Goal: Task Accomplishment & Management: Manage account settings

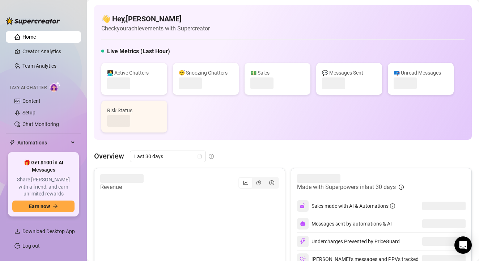
click at [33, 187] on link "Settings" at bounding box center [31, 190] width 18 height 6
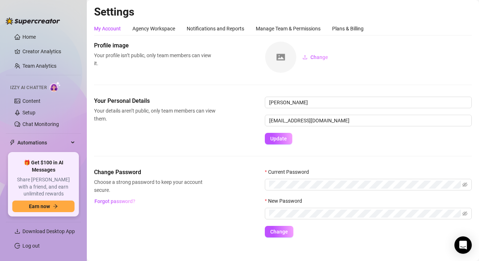
scroll to position [41, 0]
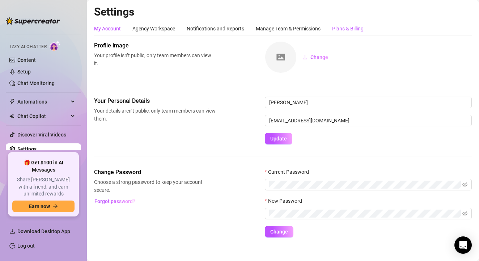
click at [347, 29] on div "Plans & Billing" at bounding box center [347, 29] width 31 height 8
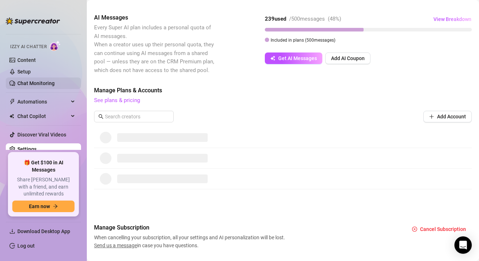
scroll to position [109, 0]
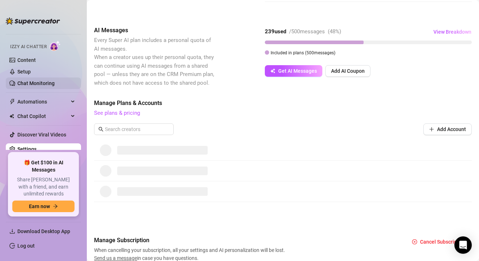
click at [27, 85] on link "Chat Monitoring" at bounding box center [35, 83] width 37 height 6
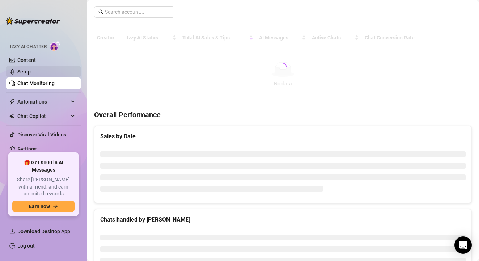
click at [26, 72] on link "Setup" at bounding box center [23, 72] width 13 height 6
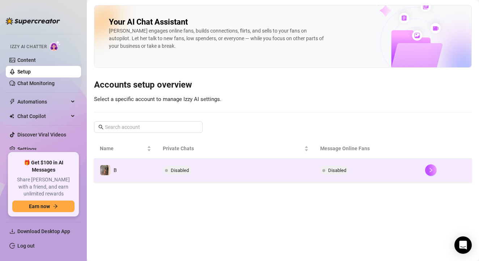
click at [190, 172] on span "Disabled" at bounding box center [177, 170] width 28 height 9
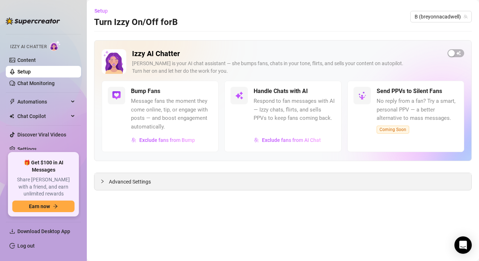
click at [102, 180] on icon "collapsed" at bounding box center [102, 181] width 4 height 4
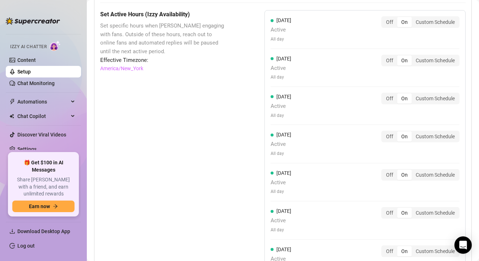
scroll to position [734, 0]
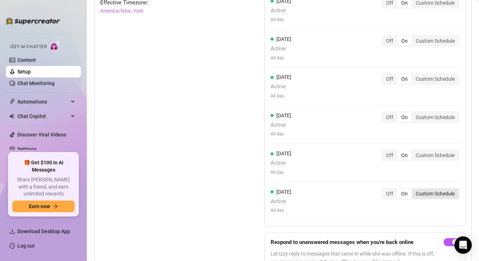
click at [437, 189] on div "Custom Schedule" at bounding box center [435, 194] width 47 height 10
click at [414, 190] on input "Custom Schedule" at bounding box center [414, 190] width 0 height 0
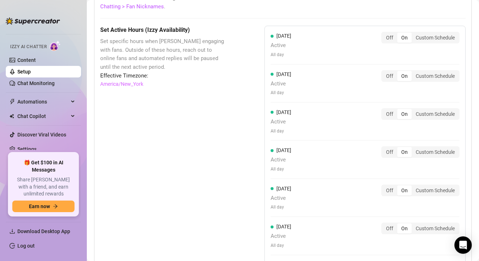
scroll to position [672, 0]
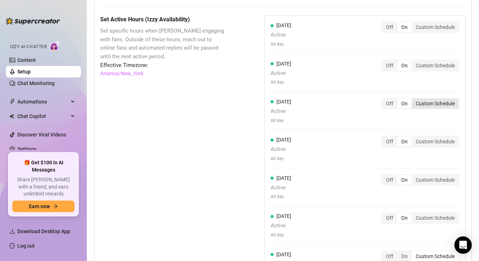
click at [434, 98] on div "Custom Schedule" at bounding box center [435, 103] width 47 height 10
click at [414, 100] on input "Custom Schedule" at bounding box center [414, 100] width 0 height 0
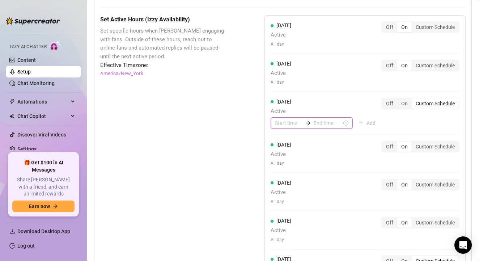
click at [293, 119] on input at bounding box center [289, 123] width 28 height 8
type input "12:00"
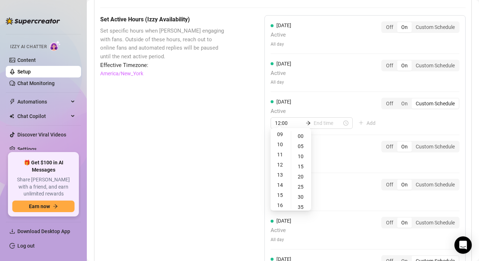
click at [341, 90] on div "[DATE] Active All day Off On Custom Schedule [DATE] Active All day Off On Custo…" at bounding box center [366, 156] width 202 height 283
click at [227, 119] on div "Set Active Hours (Izzy Availability) Set specific hours when Izzy engaging with…" at bounding box center [164, 182] width 128 height 334
click at [406, 98] on div "On" at bounding box center [404, 103] width 14 height 10
click at [399, 100] on input "On" at bounding box center [399, 100] width 0 height 0
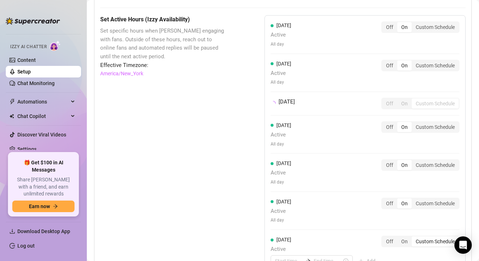
scroll to position [742, 0]
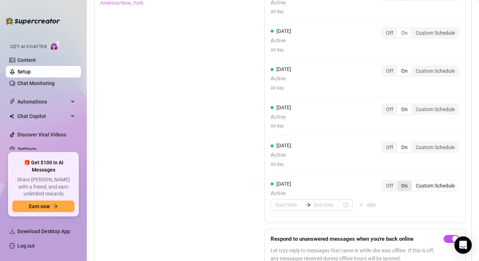
click at [403, 181] on div "On" at bounding box center [404, 186] width 14 height 10
click at [399, 182] on input "On" at bounding box center [399, 182] width 0 height 0
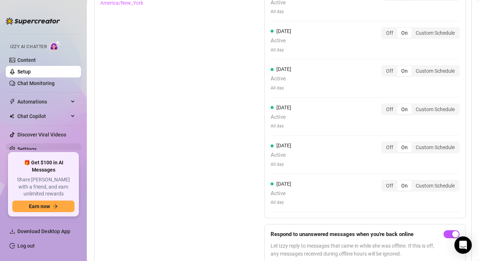
click at [26, 148] on link "Settings" at bounding box center [26, 149] width 19 height 6
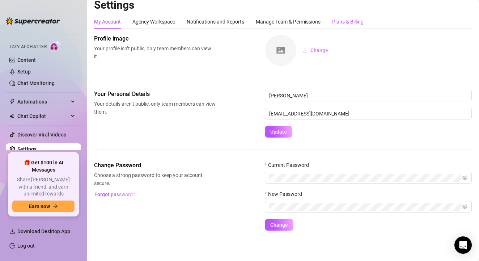
click at [350, 22] on div "Plans & Billing" at bounding box center [347, 22] width 31 height 8
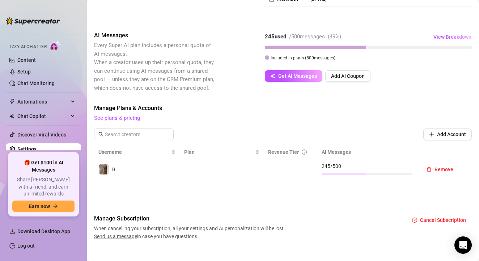
scroll to position [105, 0]
click at [182, 170] on td at bounding box center [222, 169] width 84 height 21
click at [113, 166] on span "B" at bounding box center [113, 169] width 3 height 6
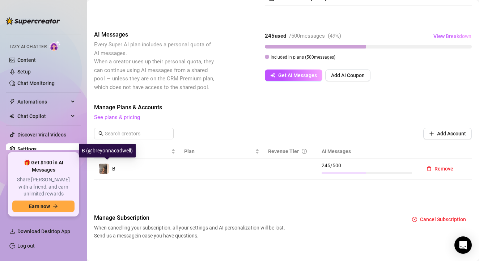
click at [105, 165] on img at bounding box center [104, 169] width 10 height 10
